Goal: Task Accomplishment & Management: Use online tool/utility

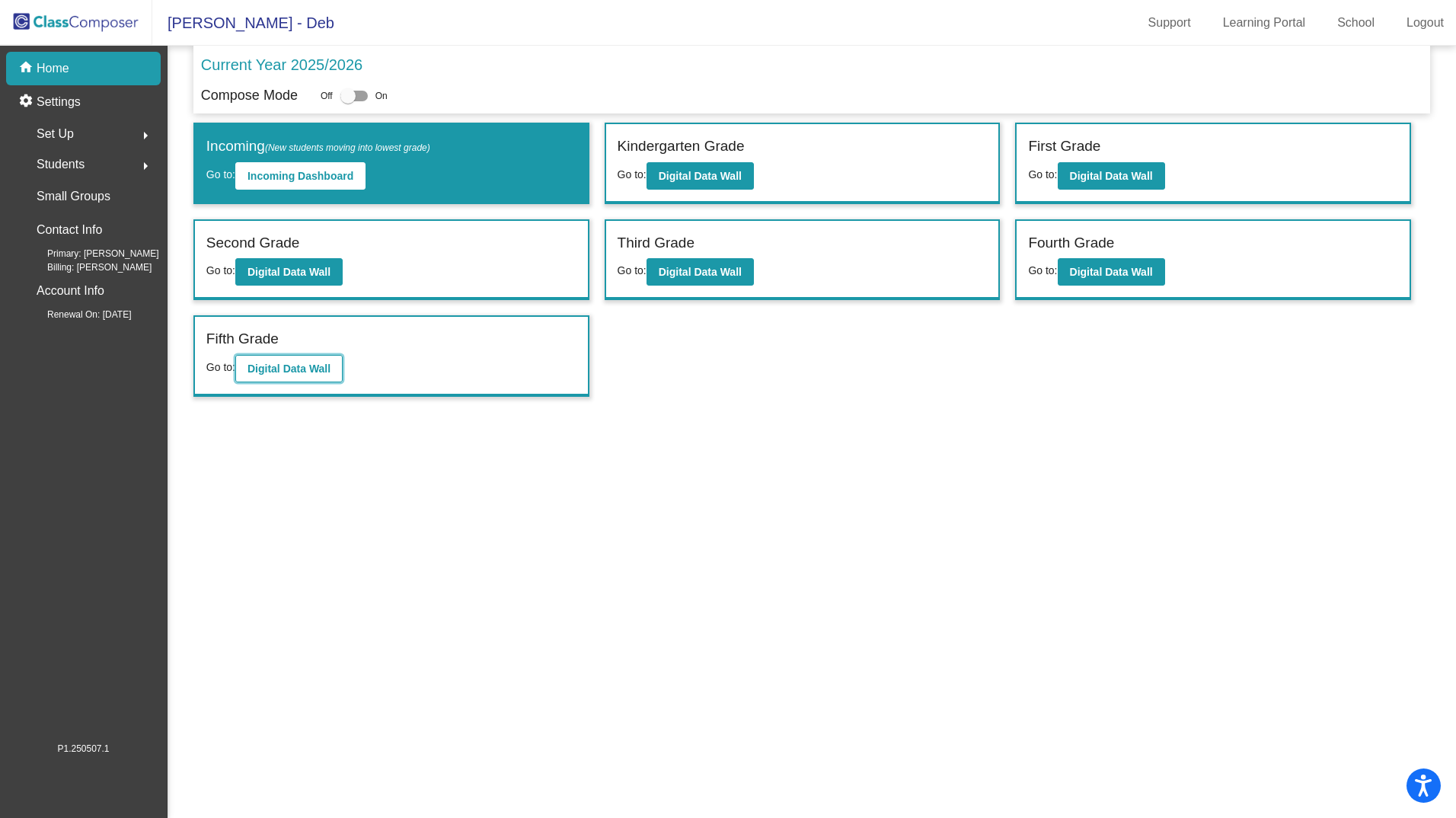
click at [312, 363] on b "Digital Data Wall" at bounding box center [289, 369] width 83 height 13
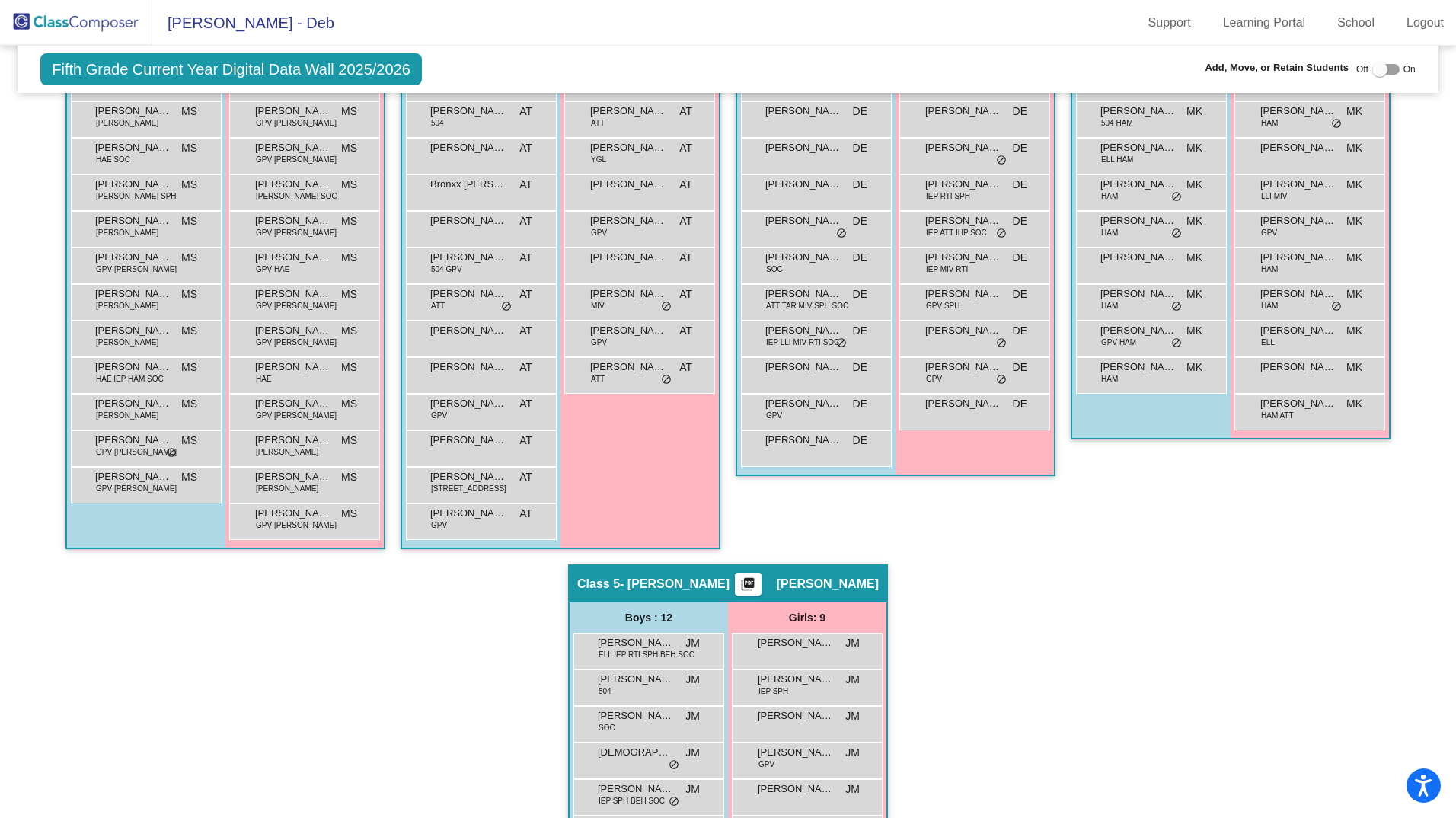
scroll to position [265, 0]
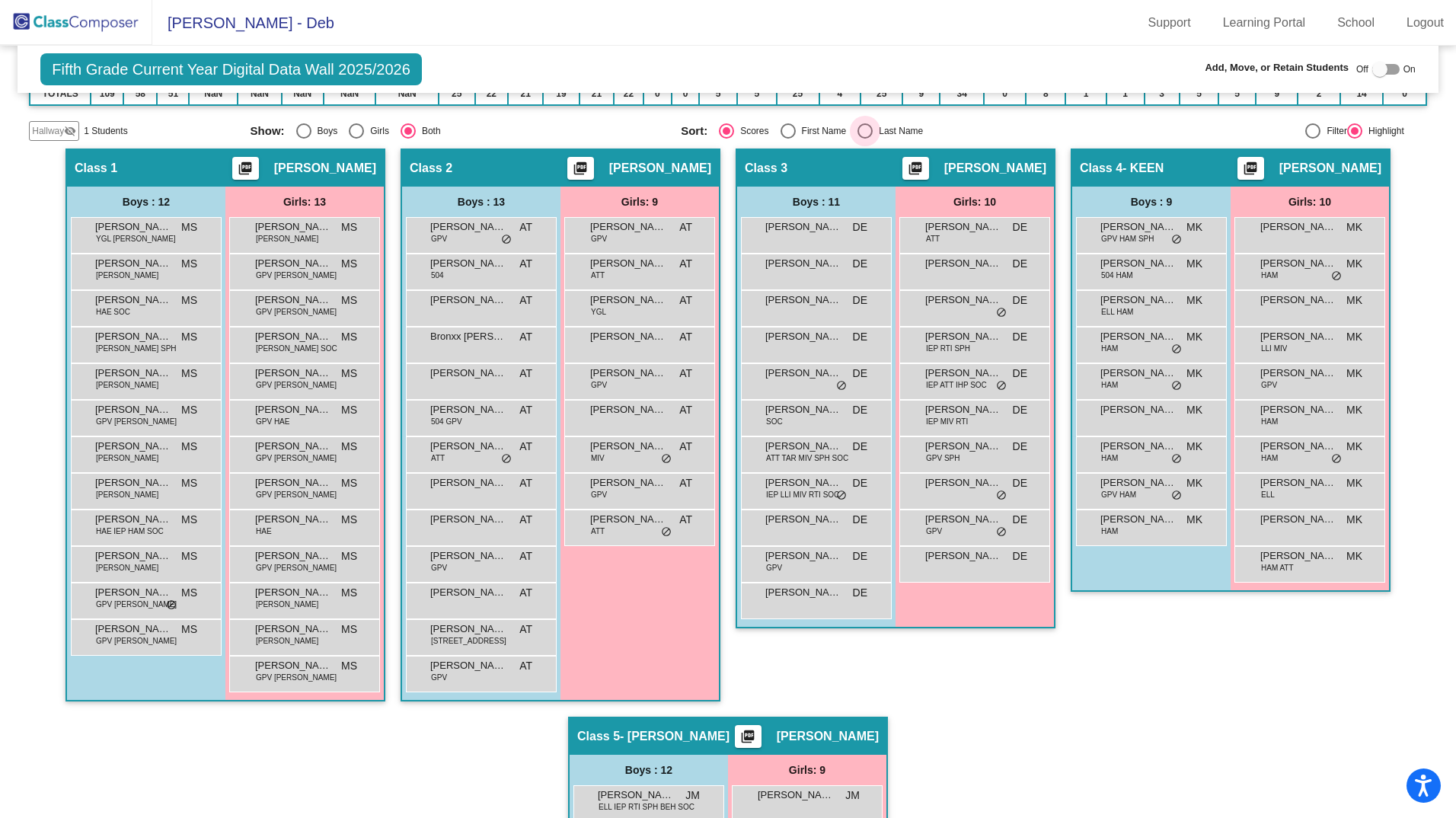
click at [859, 130] on div "Select an option" at bounding box center [865, 131] width 15 height 15
click at [864, 138] on input "Last Name" at bounding box center [864, 138] width 1 height 1
radio input "true"
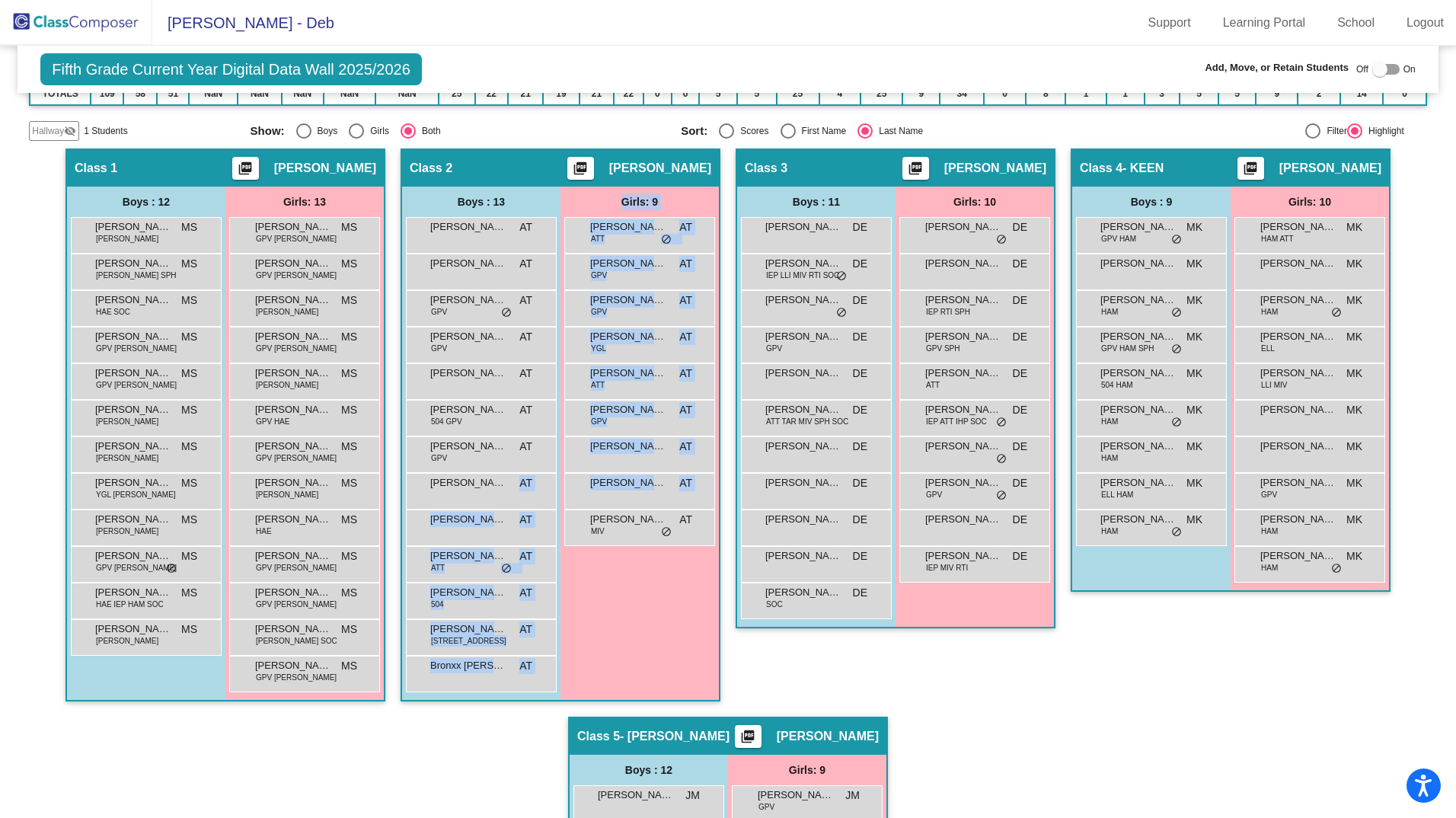
drag, startPoint x: 480, startPoint y: 484, endPoint x: 611, endPoint y: 591, distance: 169.1
click at [0, 0] on div "Boys : 13 [PERSON_NAME] [PERSON_NAME] AT lock do_not_disturb_alt [PERSON_NAME] …" at bounding box center [0, 0] width 0 height 0
click at [0, 0] on div "Girls: 9 [PERSON_NAME] ATT AT lock do_not_disturb_alt [PERSON_NAME] GPV AT lock…" at bounding box center [0, 0] width 0 height 0
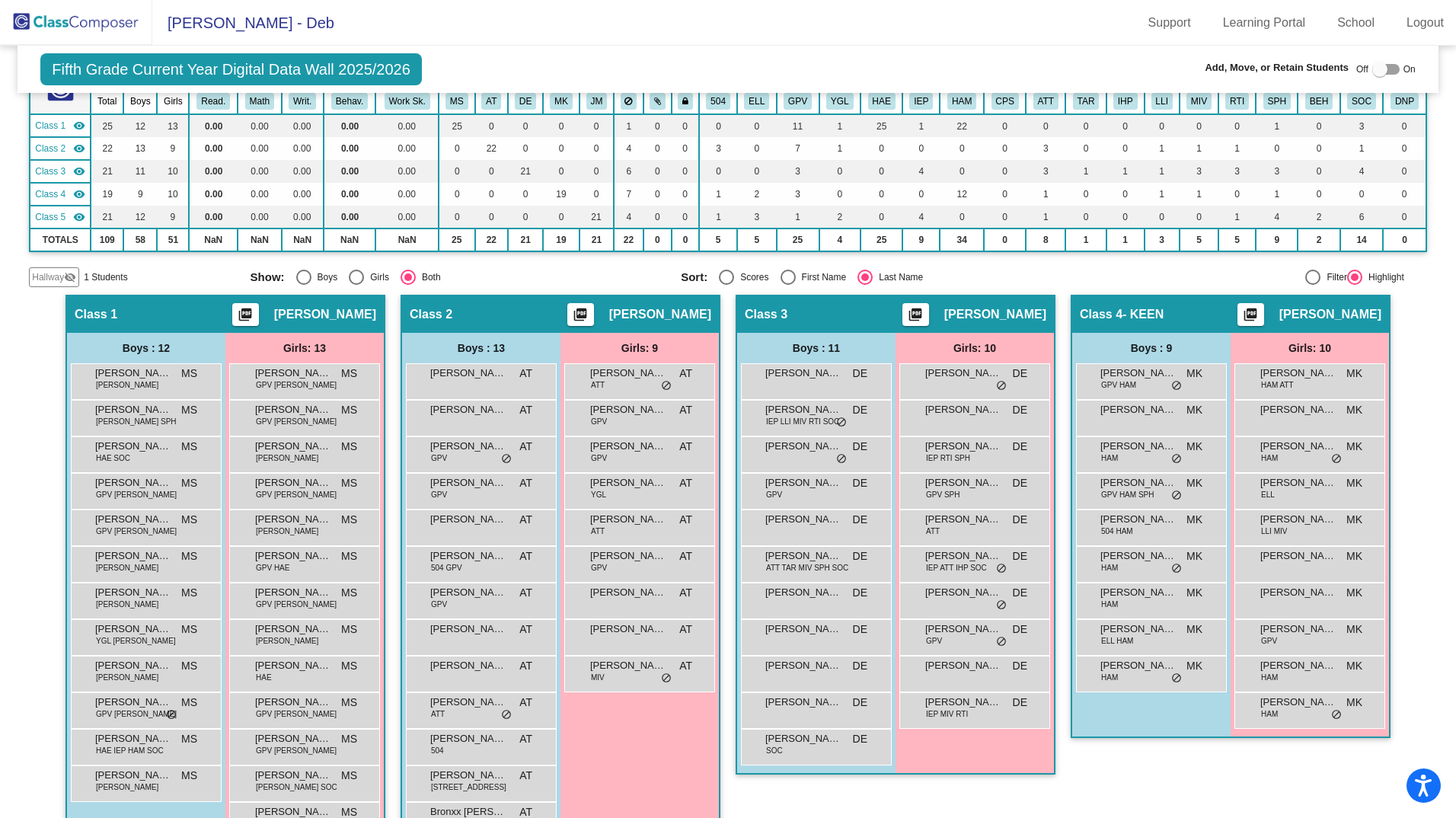
scroll to position [0, 0]
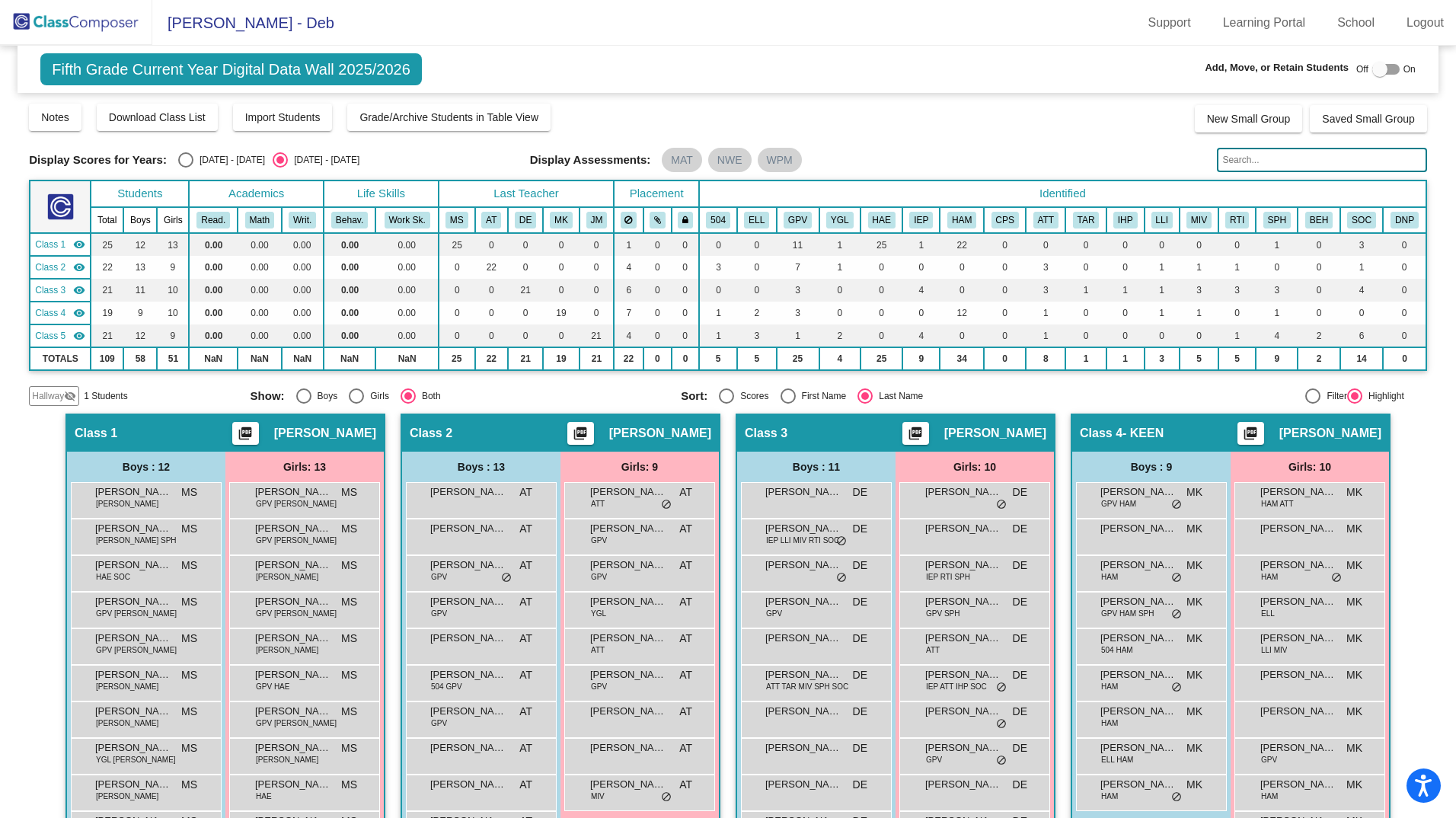
click at [1376, 67] on div at bounding box center [1380, 70] width 15 height 15
checkbox input "true"
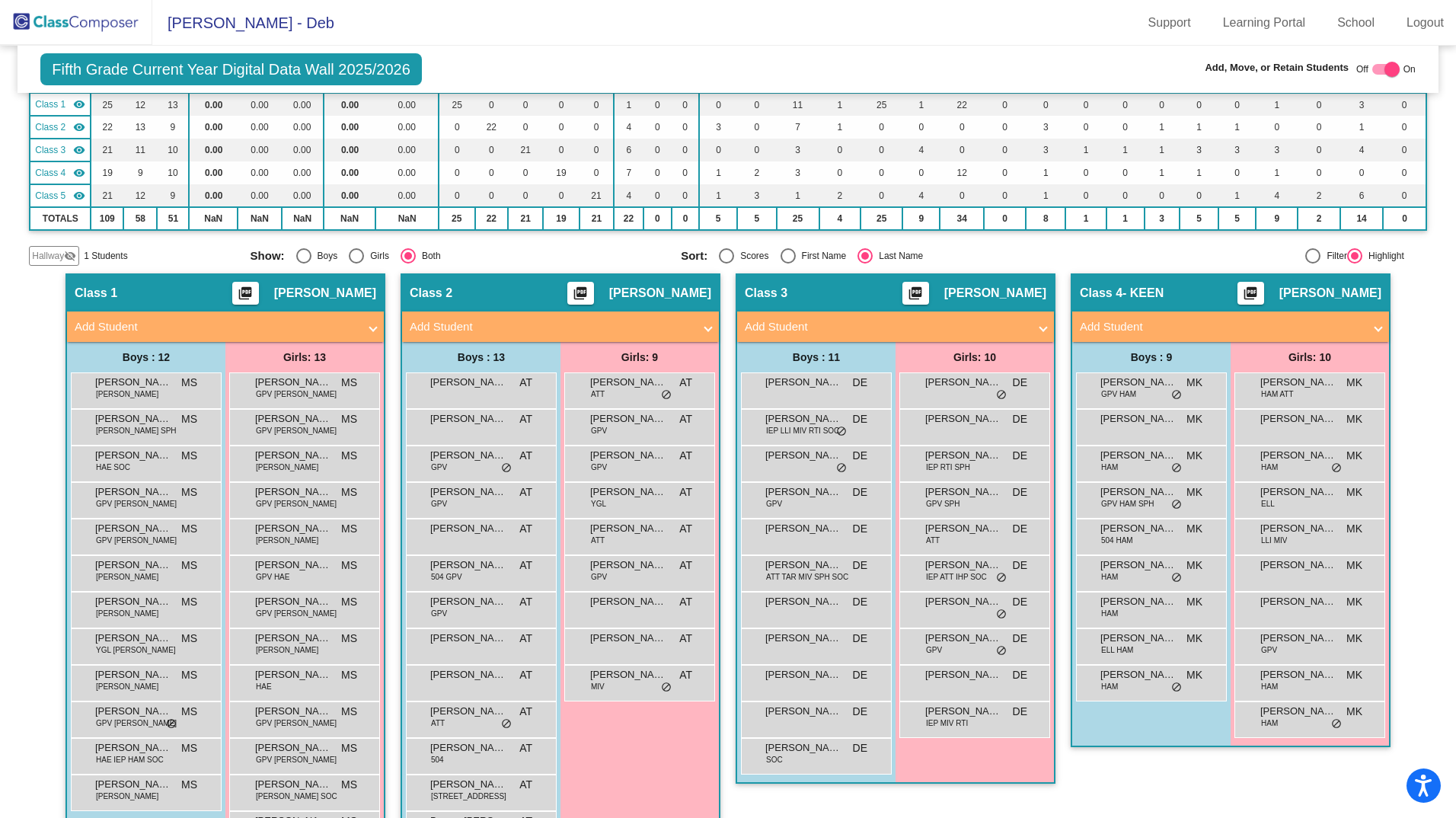
scroll to position [270, 0]
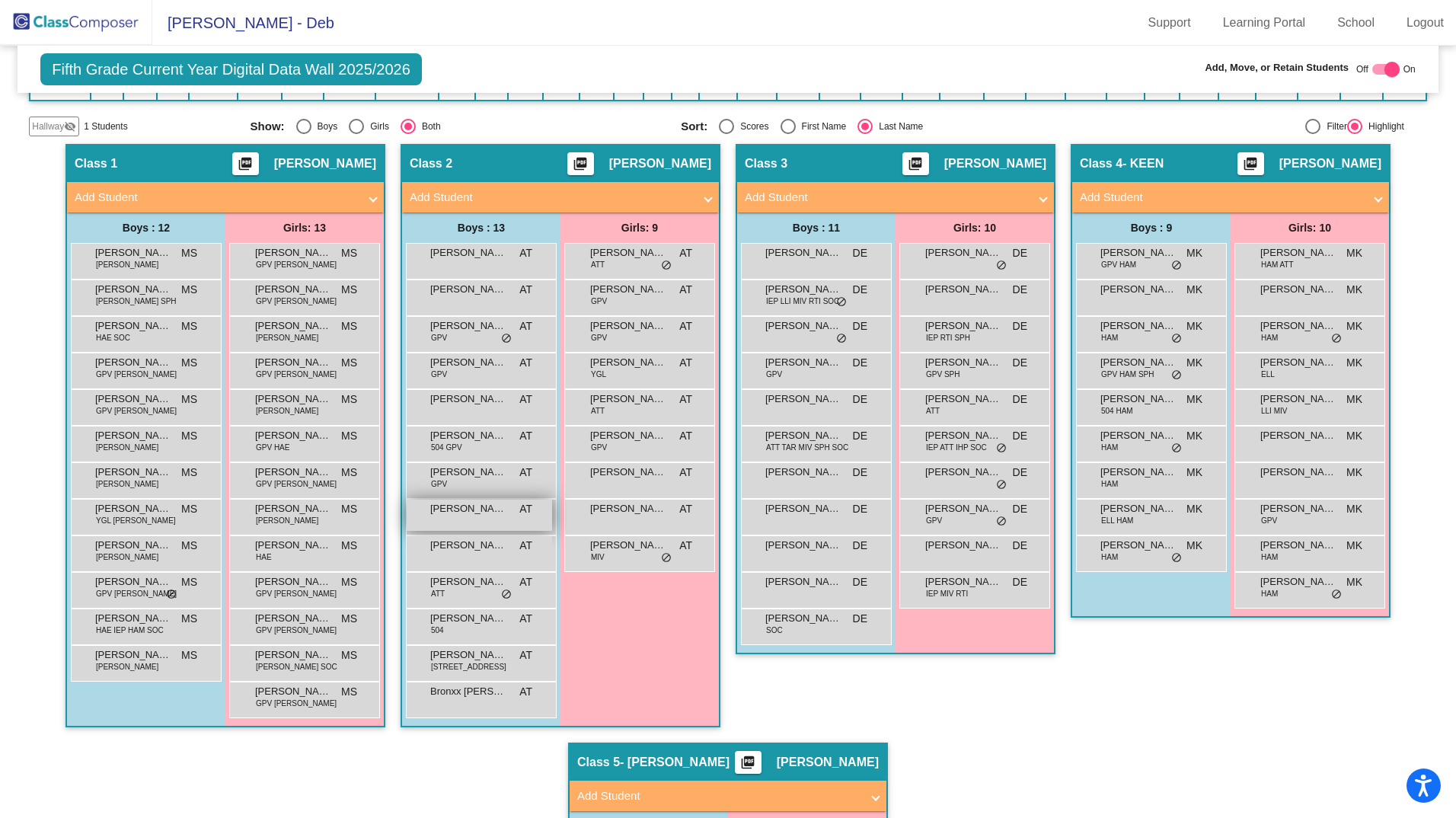
click at [499, 514] on span "[PERSON_NAME]" at bounding box center [469, 509] width 76 height 15
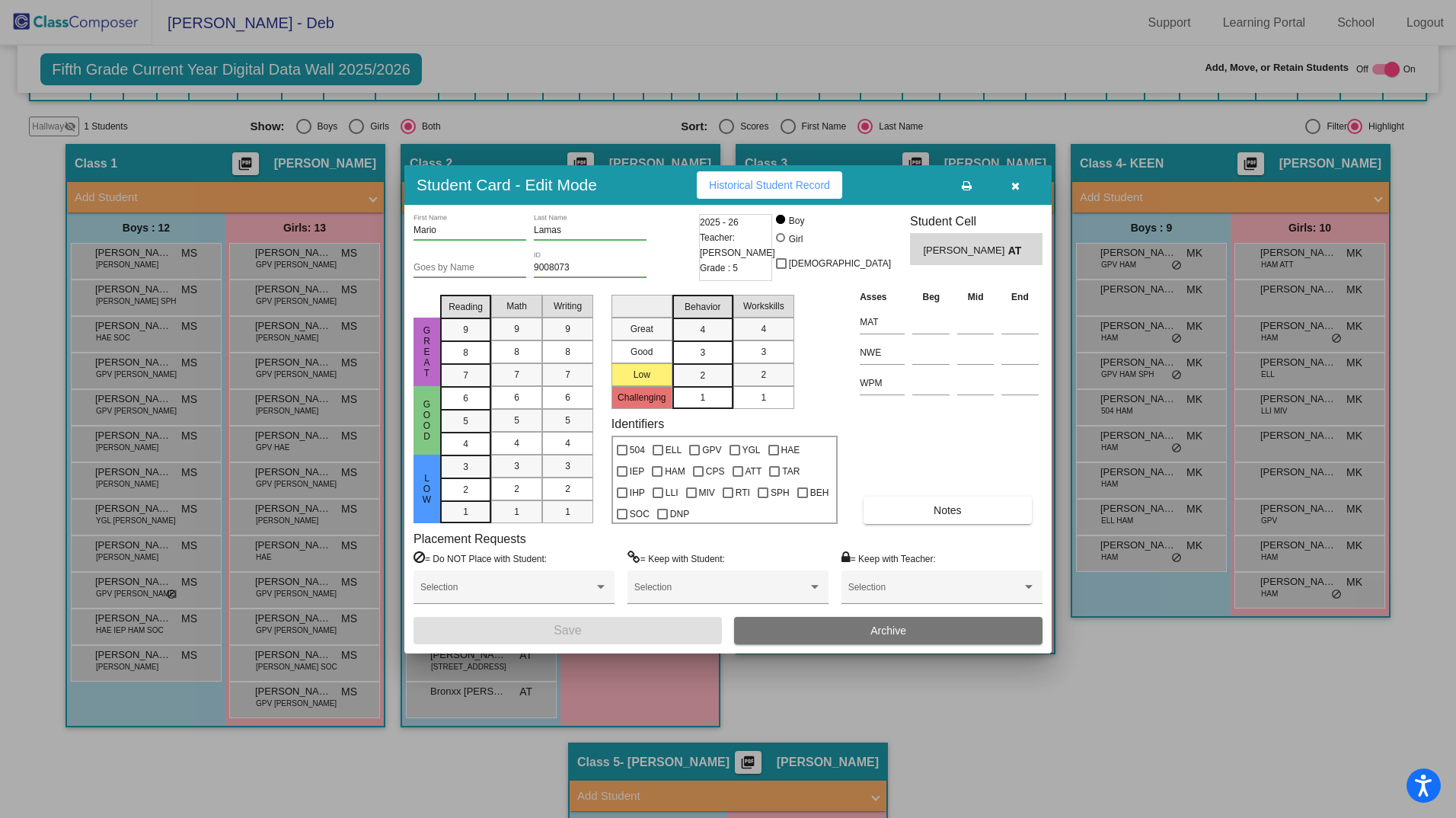
click at [1016, 181] on icon "button" at bounding box center [1016, 185] width 9 height 11
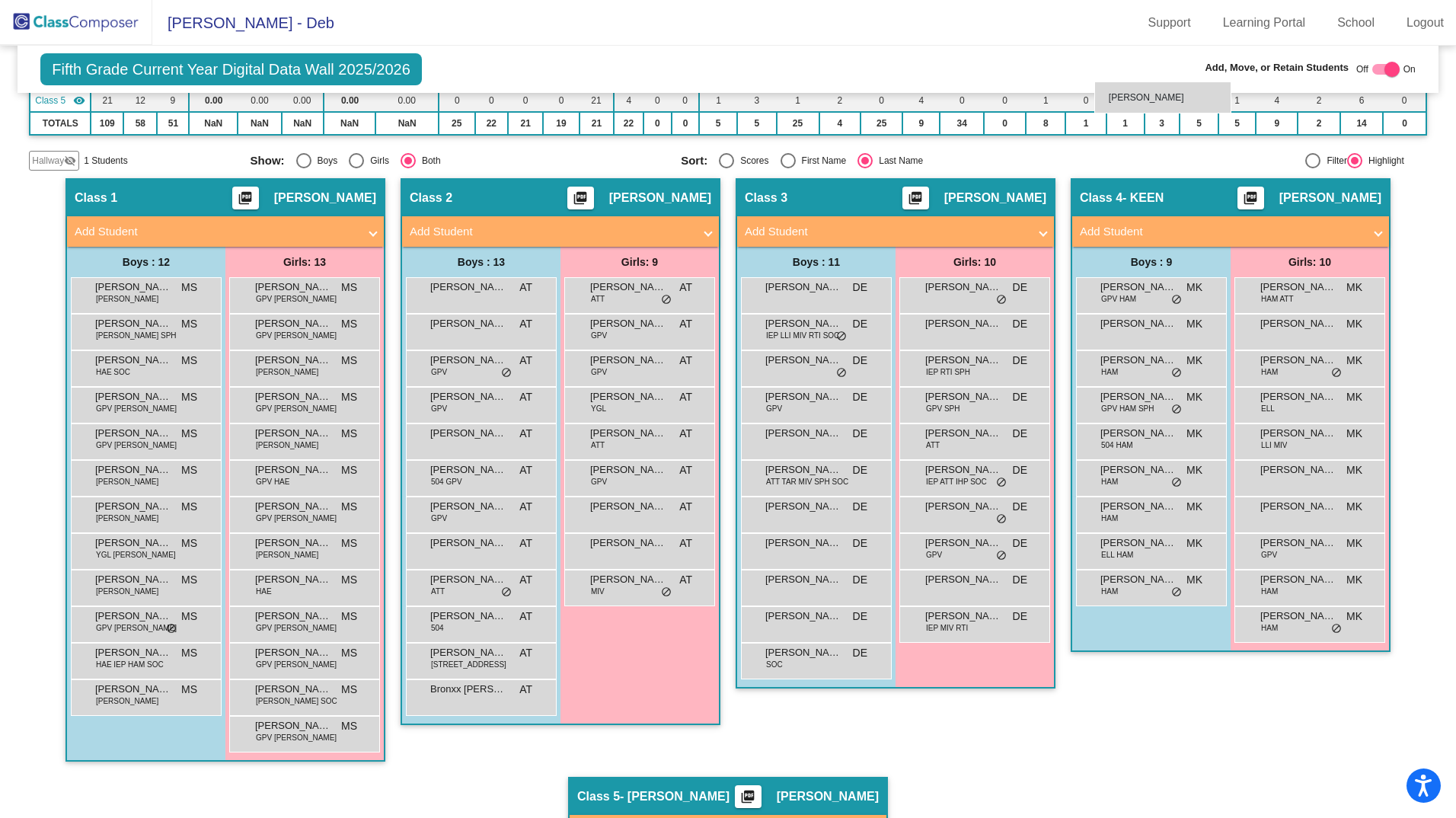
scroll to position [235, 0]
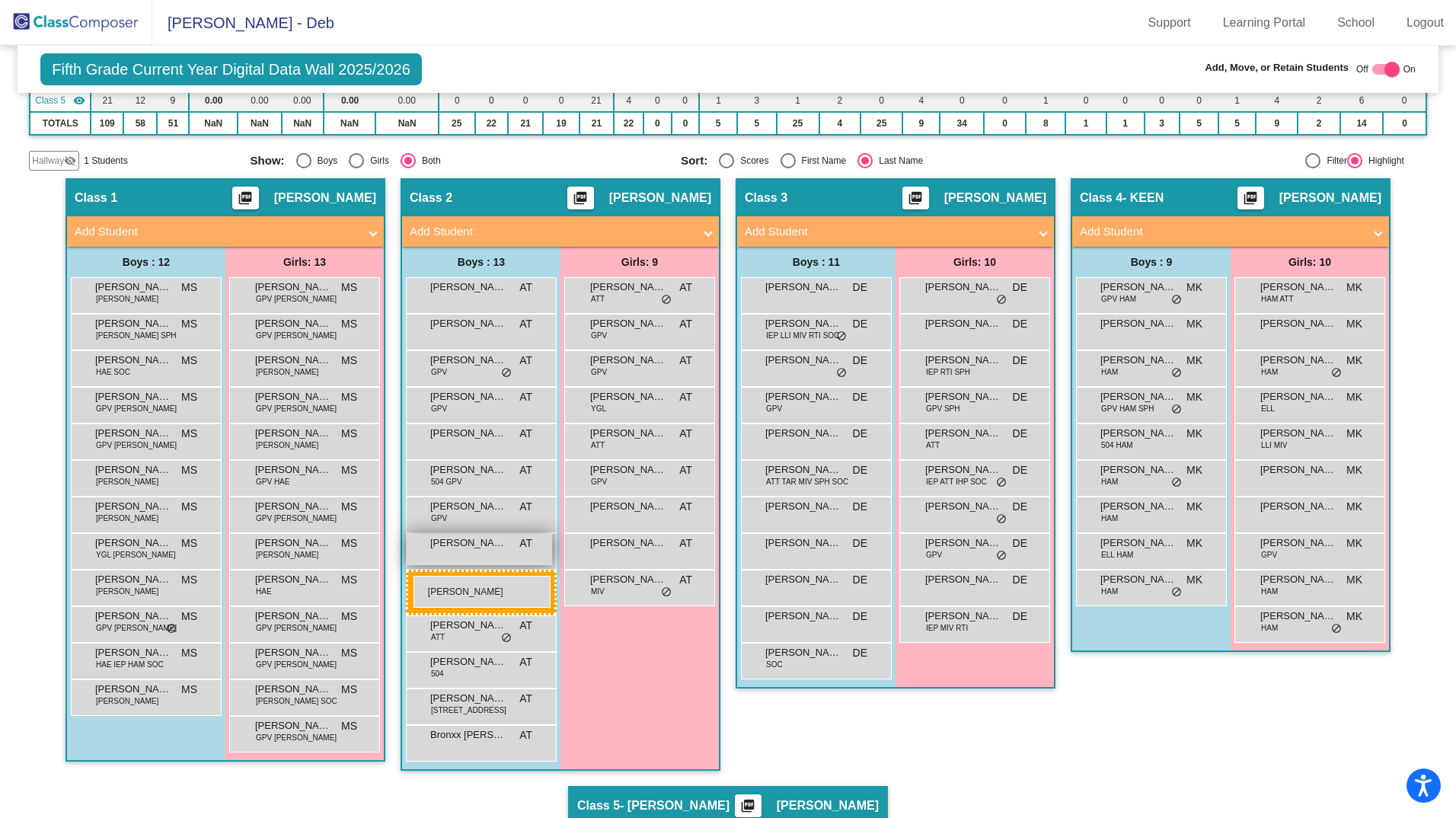
drag, startPoint x: 492, startPoint y: 513, endPoint x: 412, endPoint y: 576, distance: 101.8
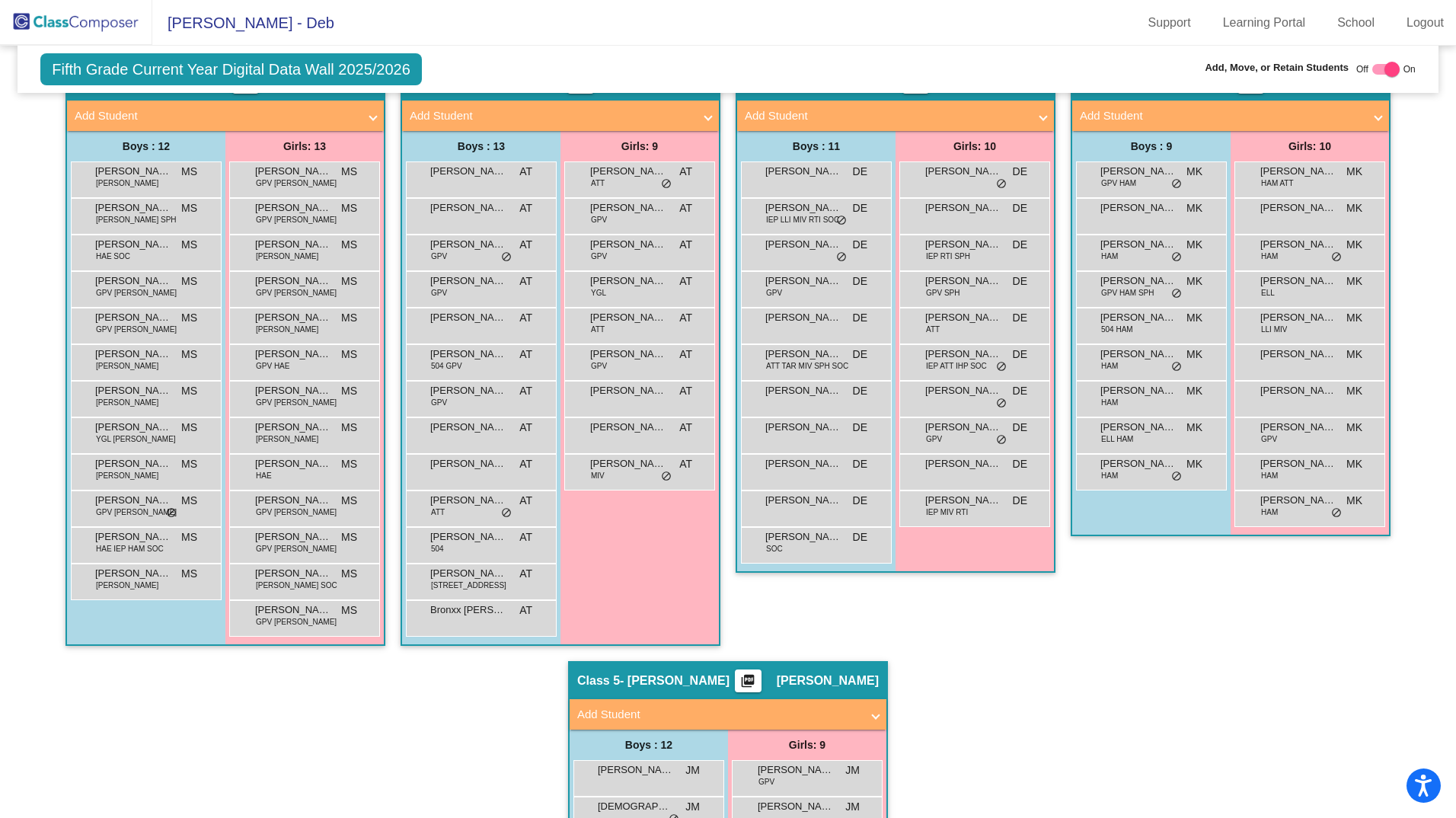
scroll to position [332, 0]
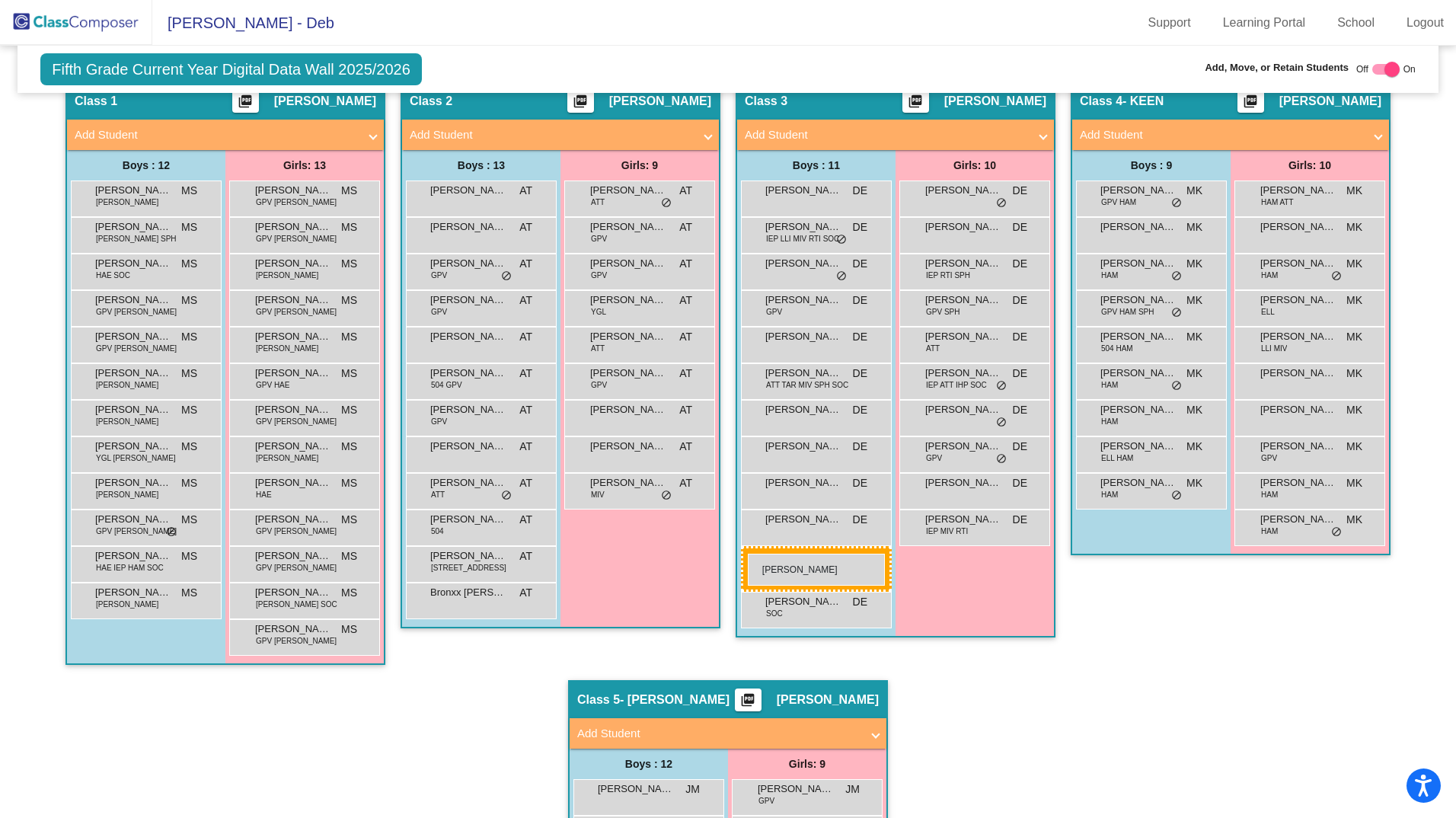
drag, startPoint x: 473, startPoint y: 452, endPoint x: 748, endPoint y: 554, distance: 293.3
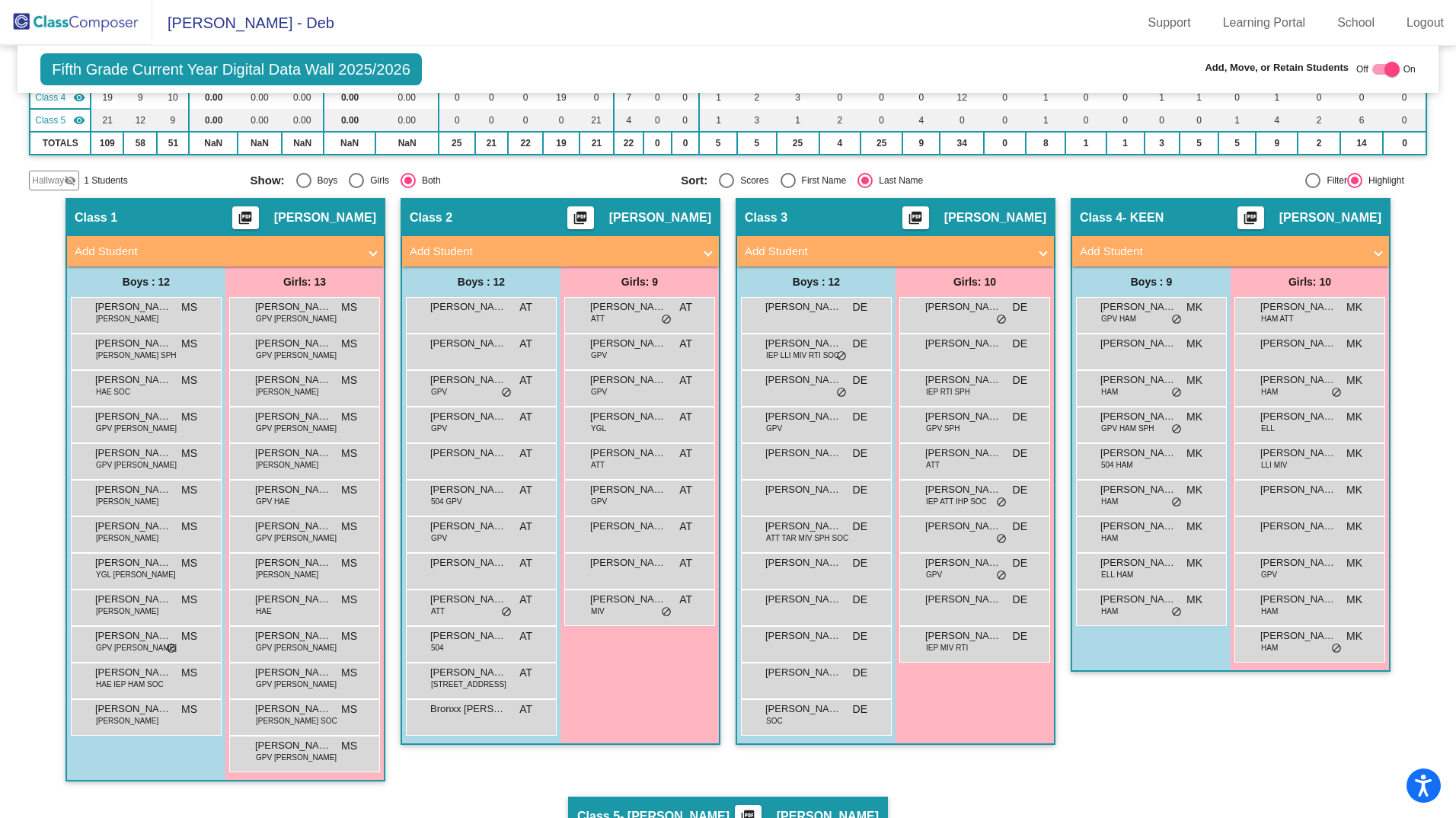
scroll to position [217, 0]
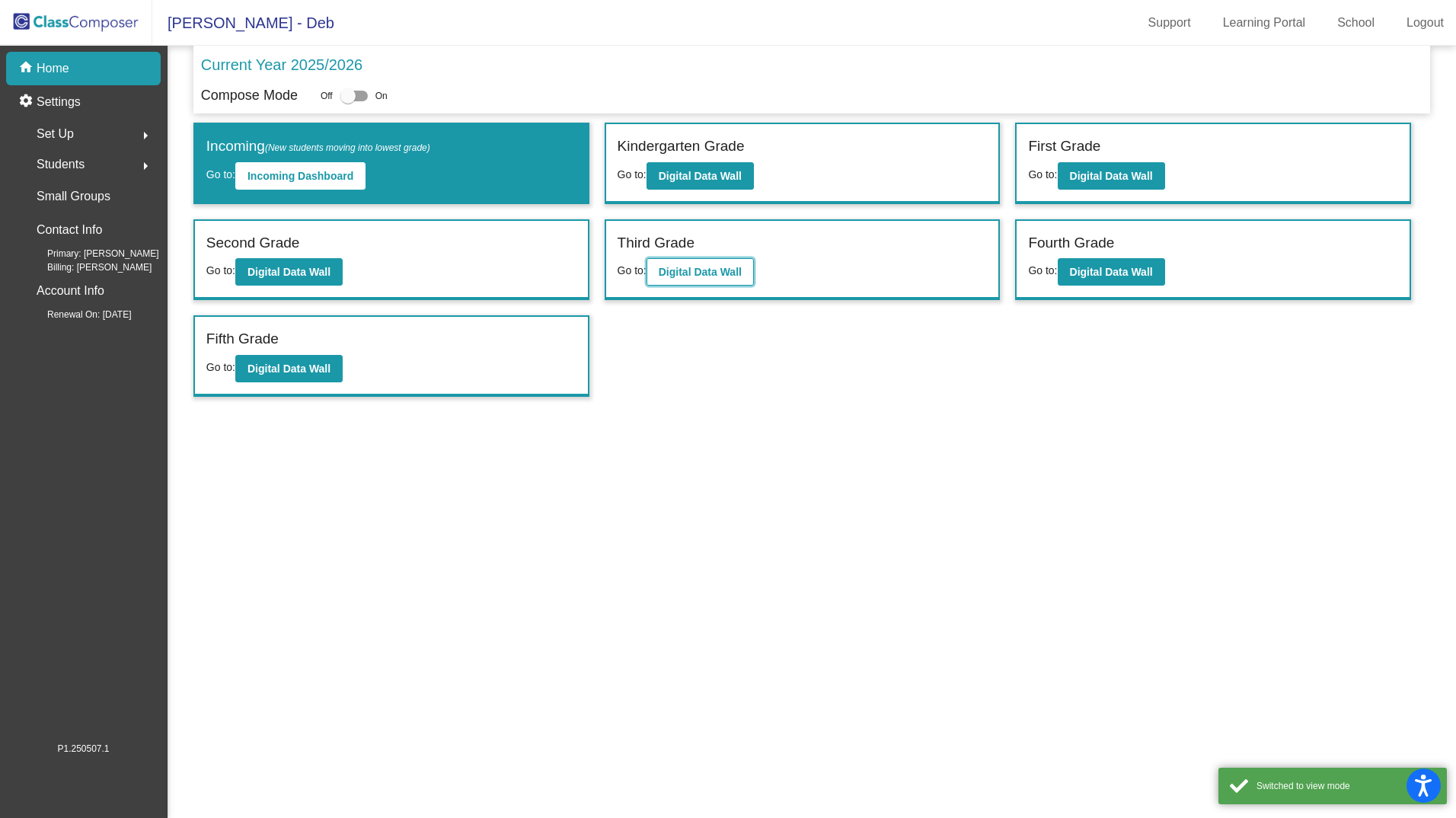
click at [690, 275] on b "Digital Data Wall" at bounding box center [701, 272] width 83 height 13
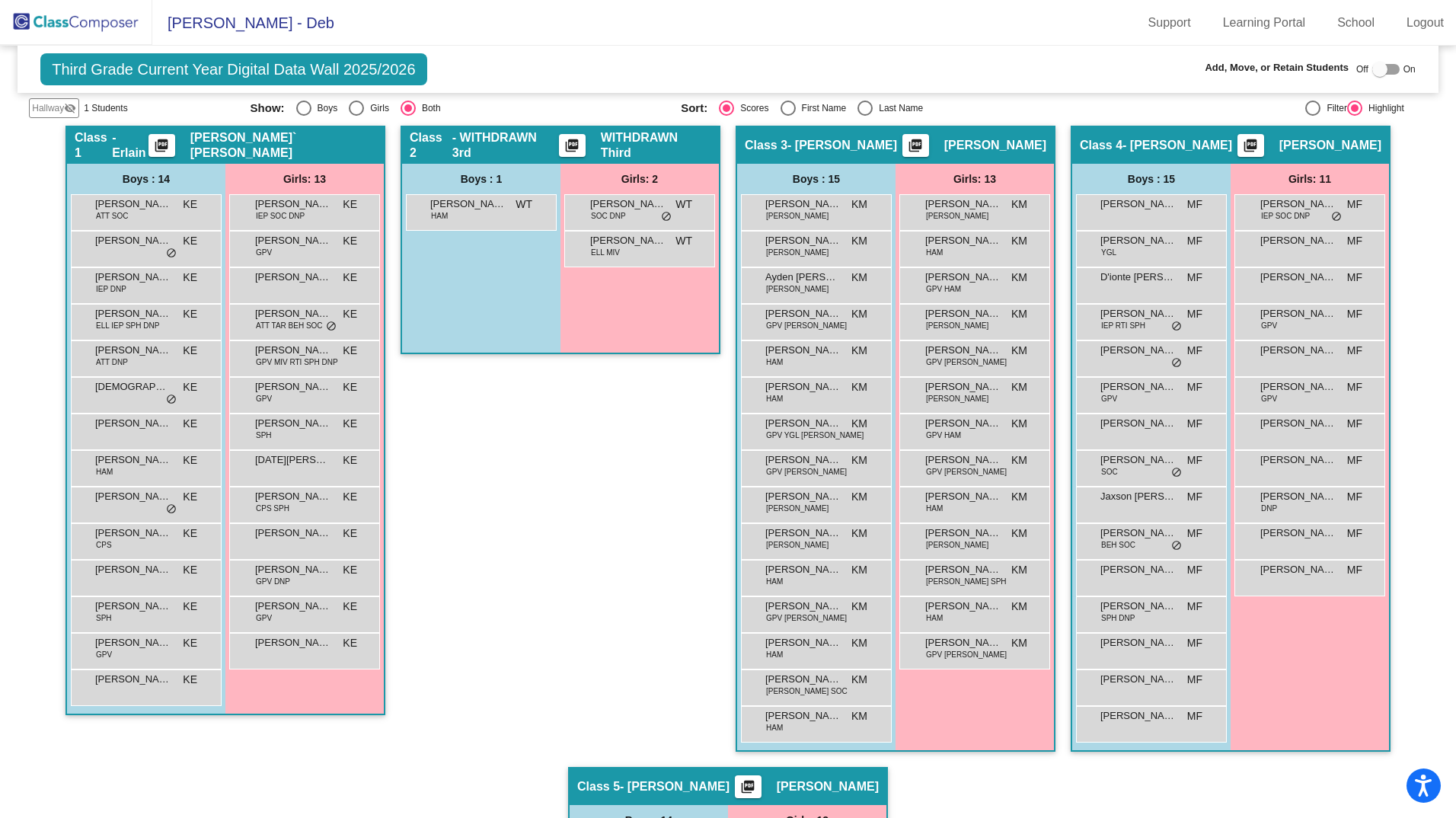
scroll to position [291, 0]
